Goal: Communication & Community: Answer question/provide support

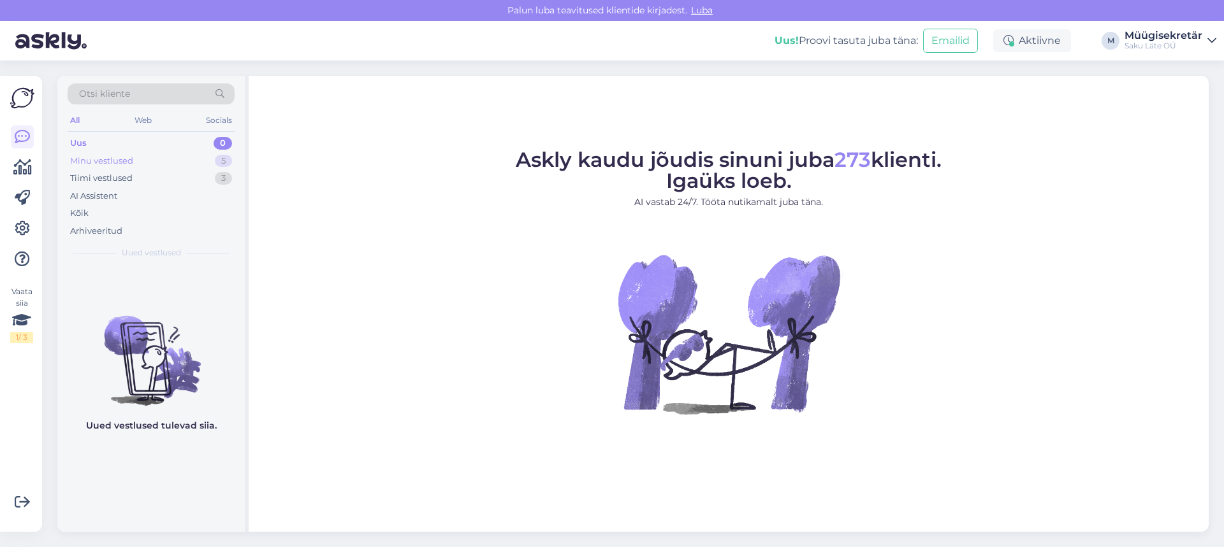
click at [136, 159] on div "Minu vestlused 5" at bounding box center [151, 161] width 167 height 18
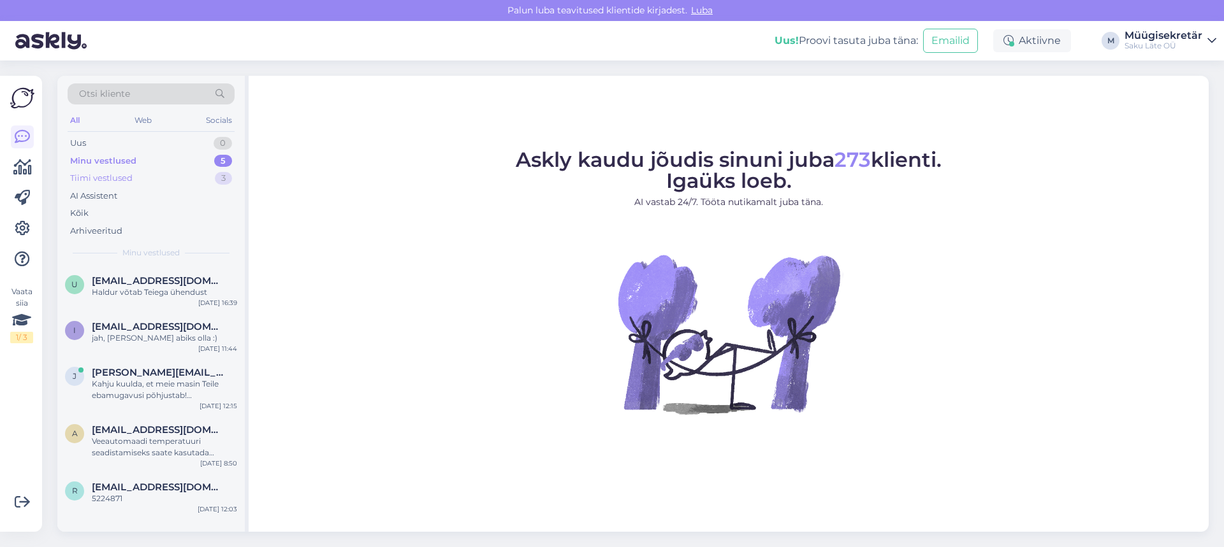
click at [117, 178] on div "Tiimi vestlused" at bounding box center [101, 178] width 62 height 13
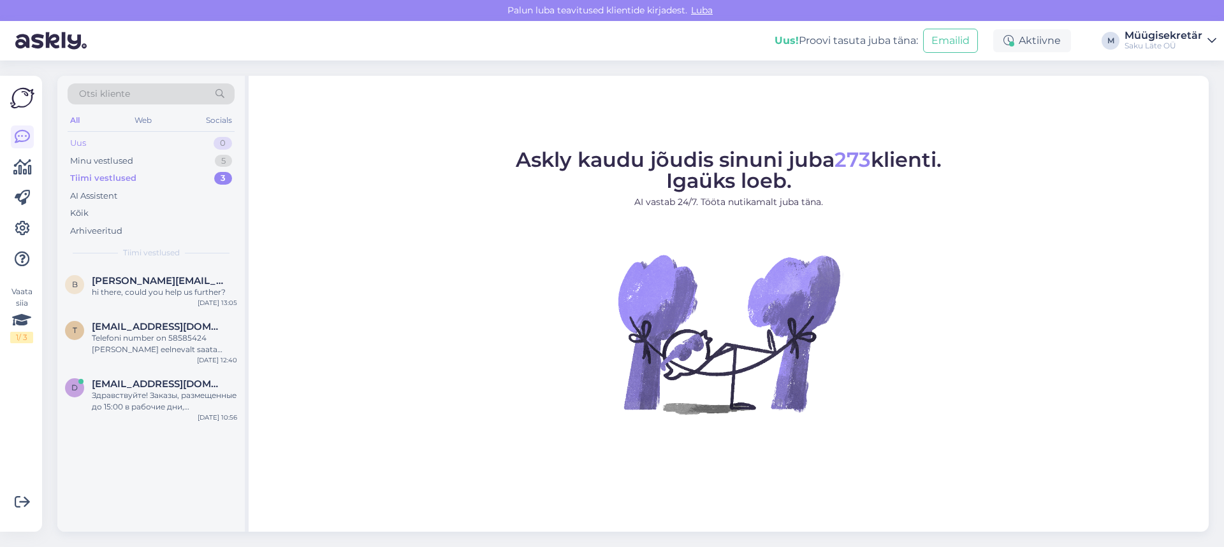
click at [115, 150] on div "Uus 0" at bounding box center [151, 143] width 167 height 18
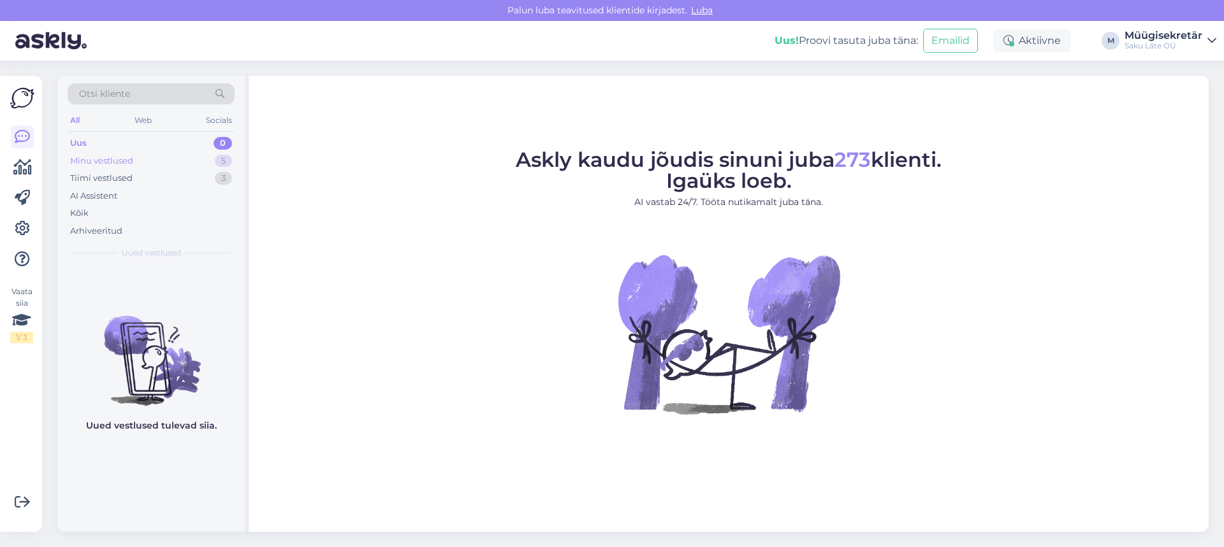
click at [122, 169] on div "Minu vestlused 5" at bounding box center [151, 161] width 167 height 18
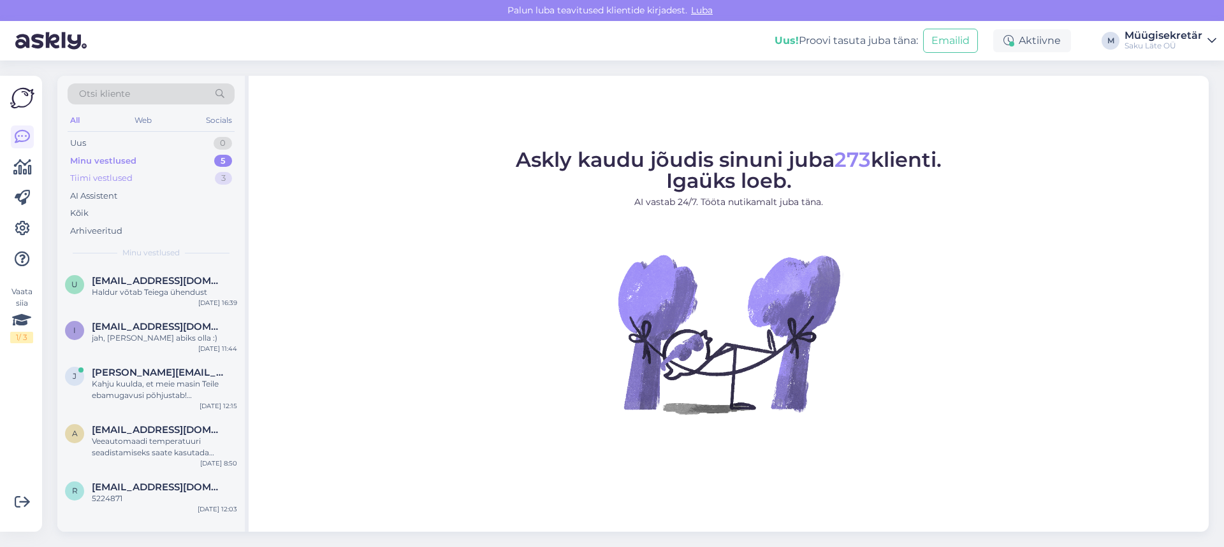
click at [119, 173] on div "Tiimi vestlused" at bounding box center [101, 178] width 62 height 13
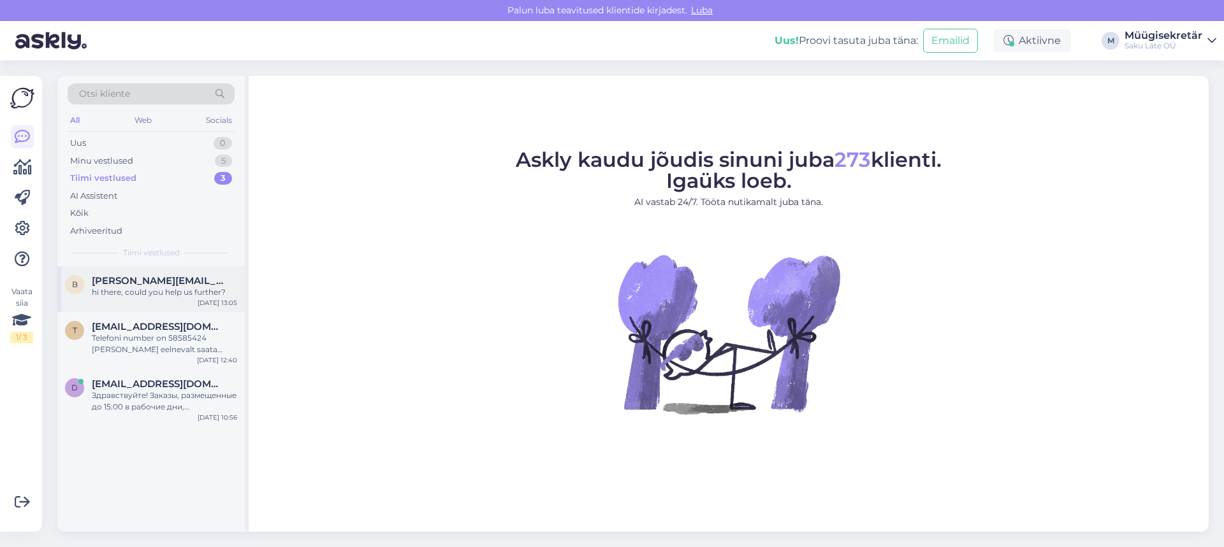
click at [140, 294] on div "hi there, could you help us further?" at bounding box center [164, 292] width 145 height 11
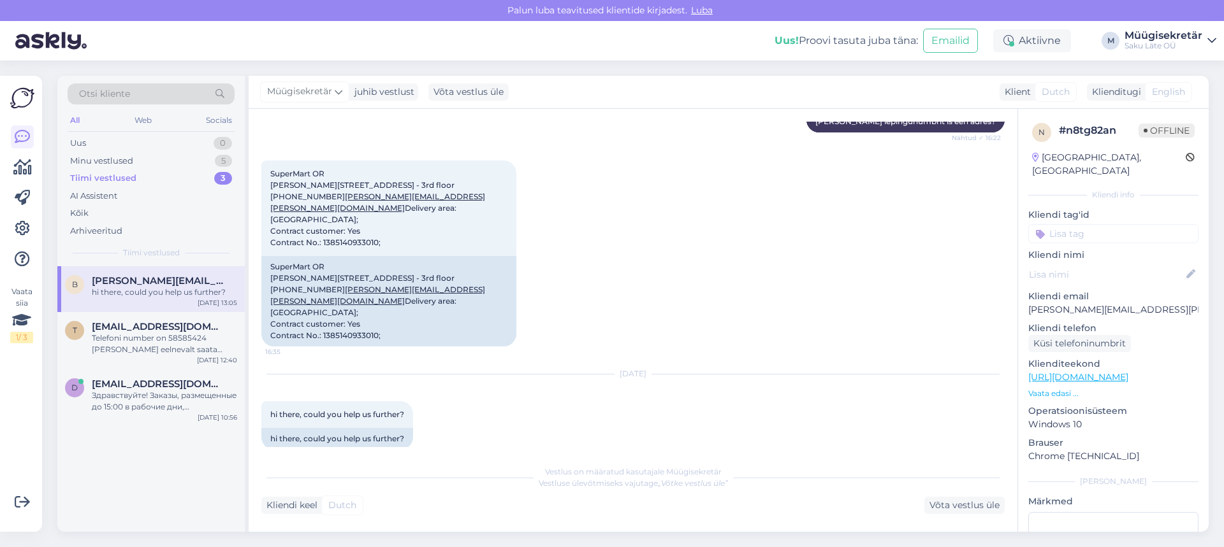
scroll to position [521, 0]
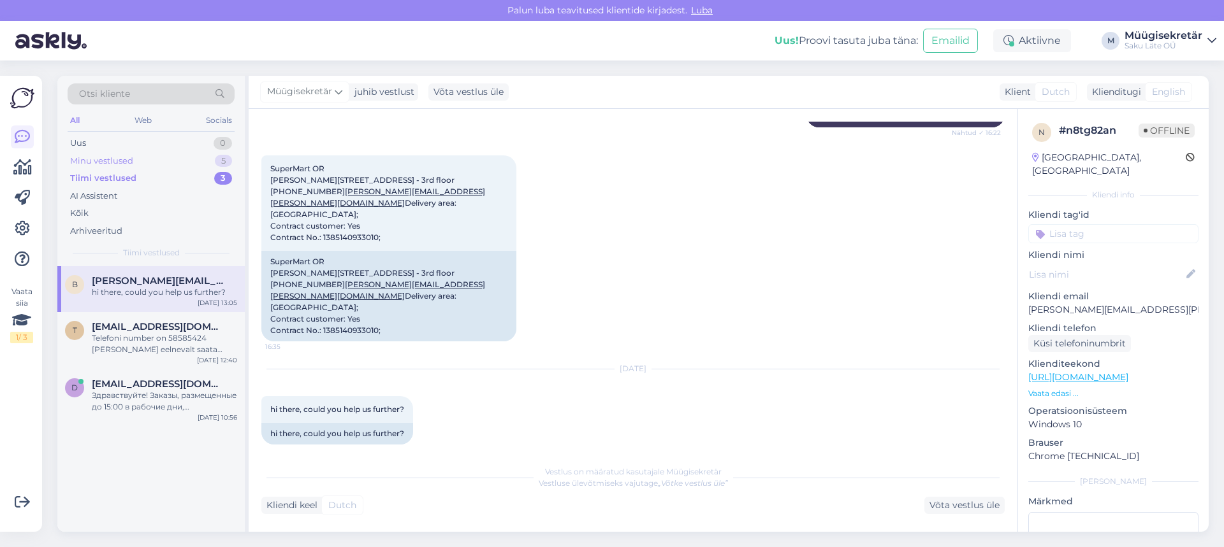
click at [176, 158] on div "Minu vestlused 5" at bounding box center [151, 161] width 167 height 18
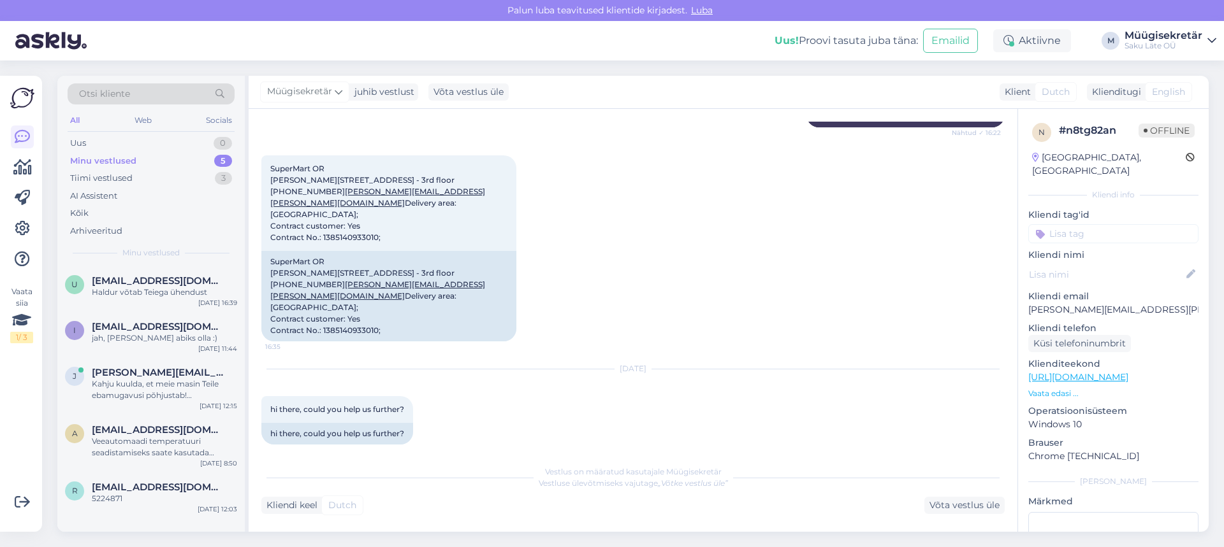
click at [159, 161] on div "Minu vestlused 5" at bounding box center [151, 161] width 167 height 18
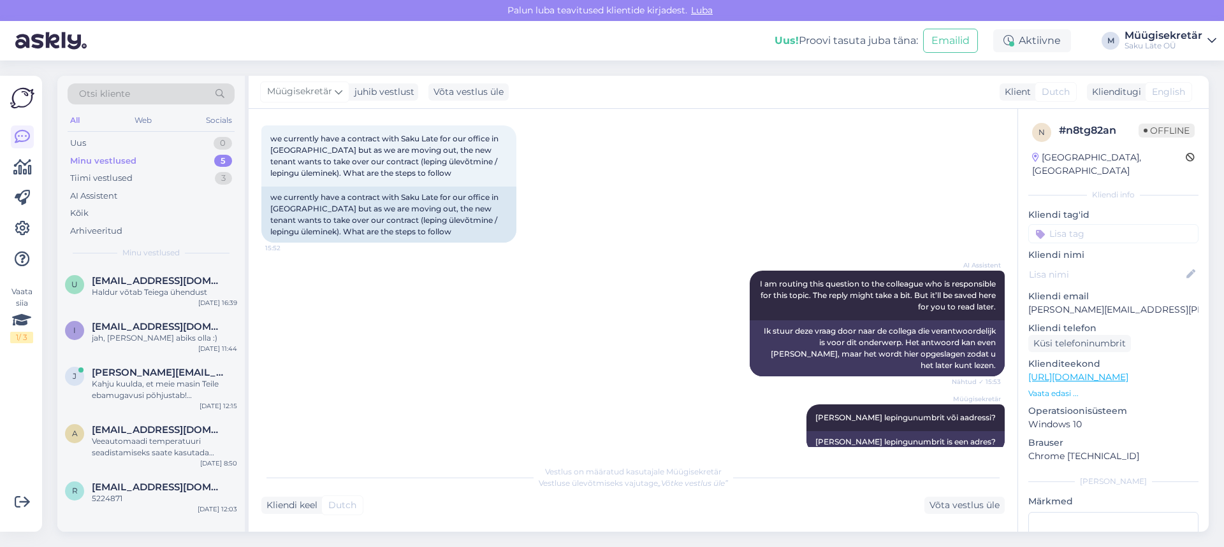
scroll to position [0, 0]
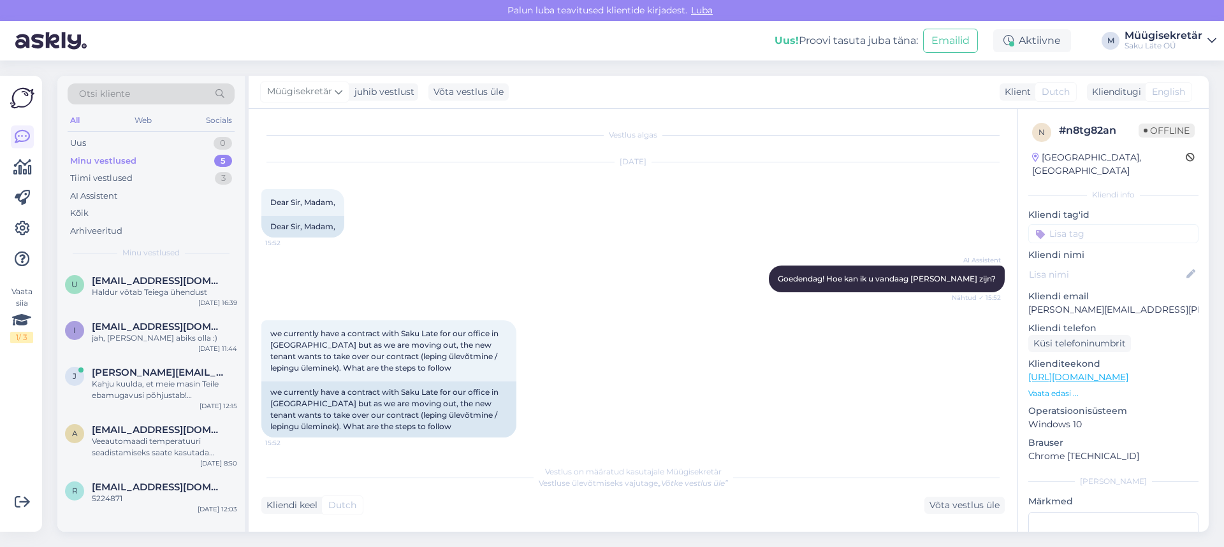
click at [120, 163] on div "Minu vestlused" at bounding box center [103, 161] width 66 height 13
click at [157, 284] on span "[EMAIL_ADDRESS][DOMAIN_NAME]" at bounding box center [158, 280] width 133 height 11
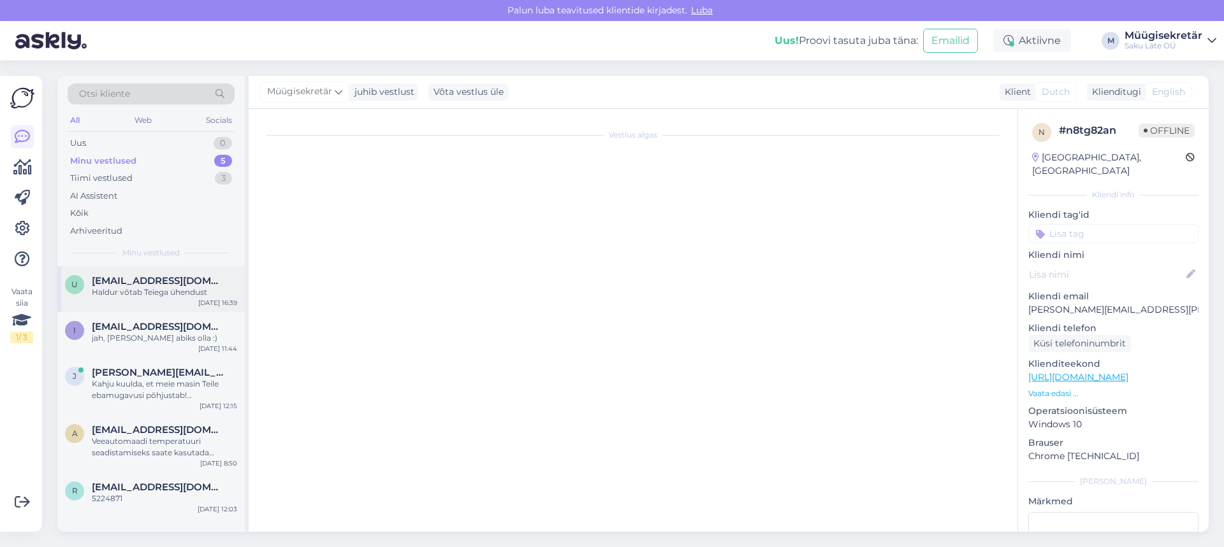
scroll to position [1154, 0]
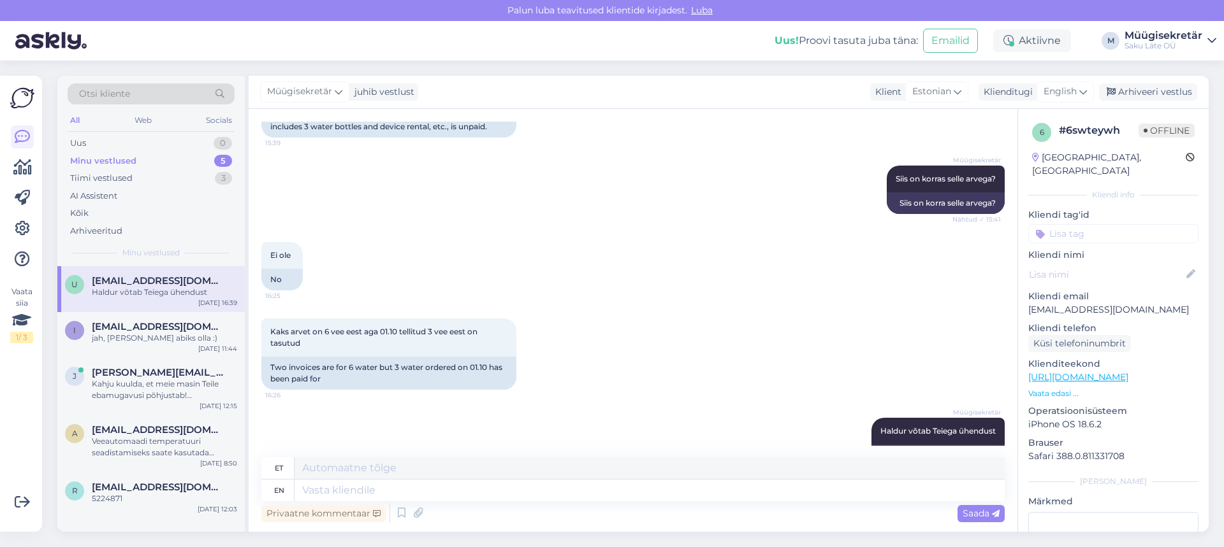
click at [112, 164] on div "Minu vestlused" at bounding box center [103, 161] width 66 height 13
click at [147, 178] on div "Tiimi vestlused 3" at bounding box center [151, 179] width 167 height 18
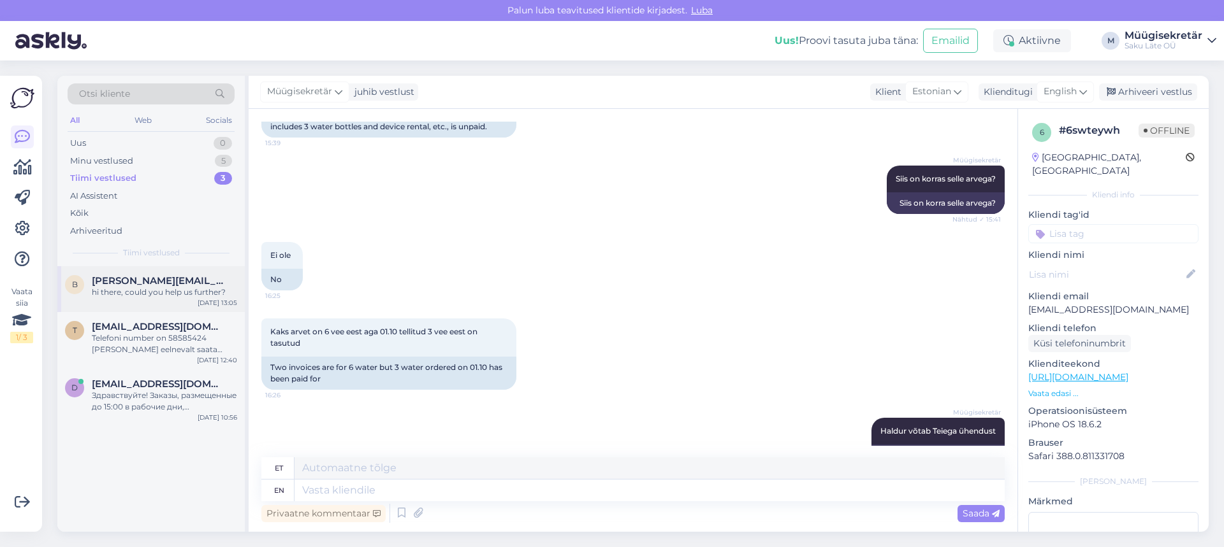
click at [145, 285] on span "[PERSON_NAME][EMAIL_ADDRESS][PERSON_NAME][DOMAIN_NAME]" at bounding box center [158, 280] width 133 height 11
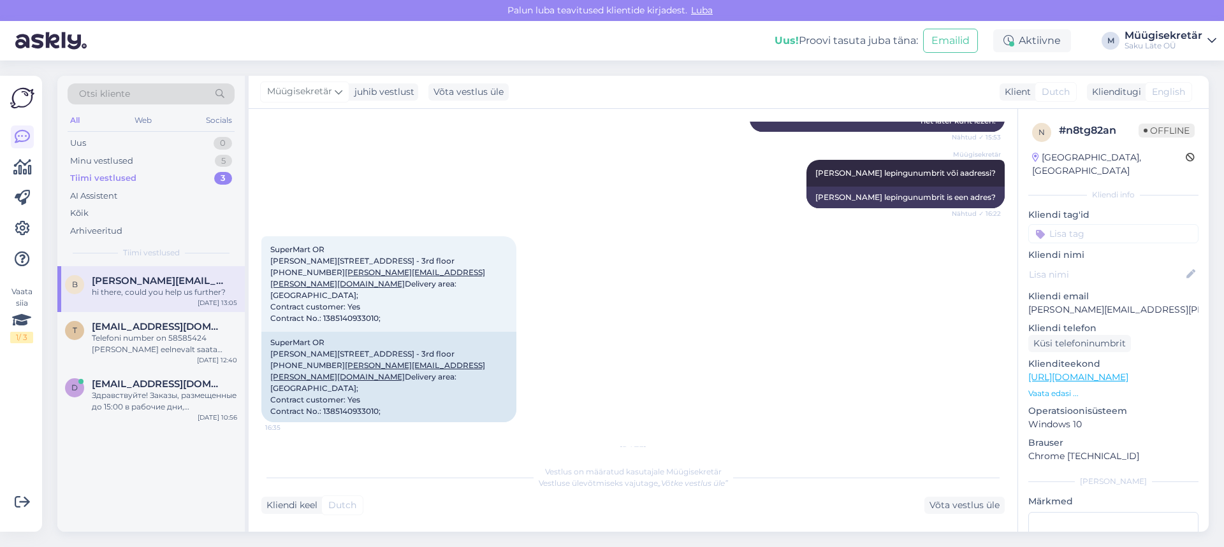
scroll to position [0, 0]
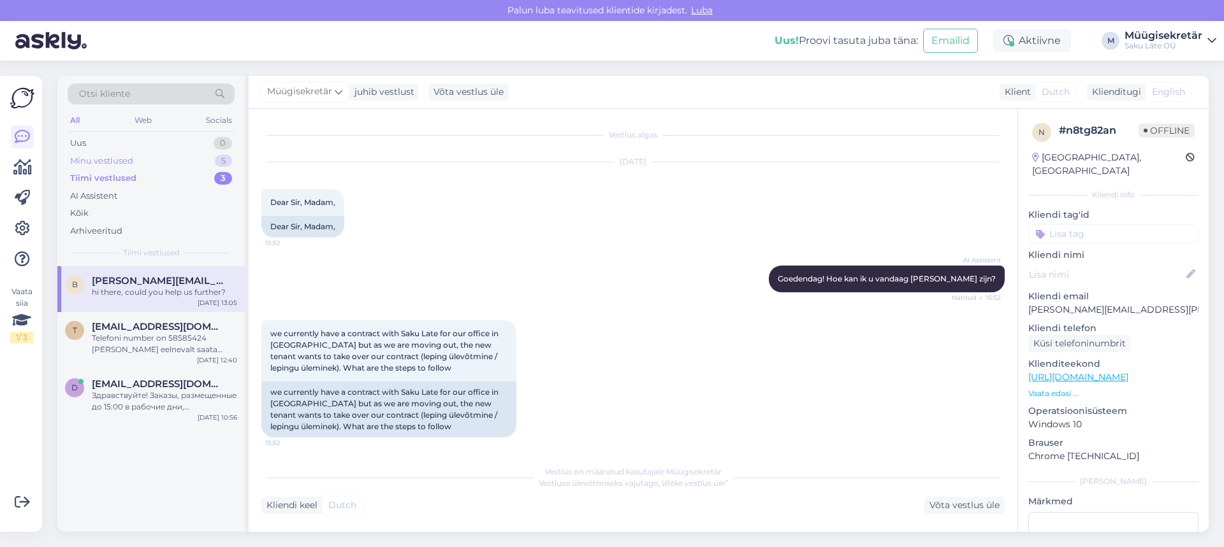
click at [131, 158] on div "Minu vestlused" at bounding box center [101, 161] width 63 height 13
